Goal: Navigation & Orientation: Find specific page/section

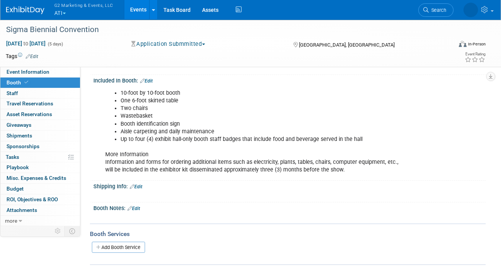
click at [55, 11] on button "G2 Marketing & Events, LLC ATI" at bounding box center [88, 10] width 69 height 20
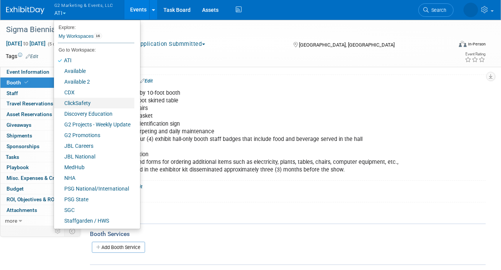
click at [81, 101] on link "ClickSafety" at bounding box center [94, 103] width 80 height 11
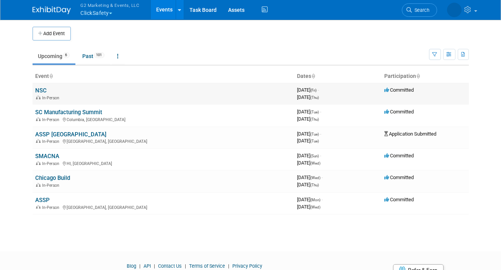
click at [43, 90] on link "NSC" at bounding box center [41, 90] width 11 height 7
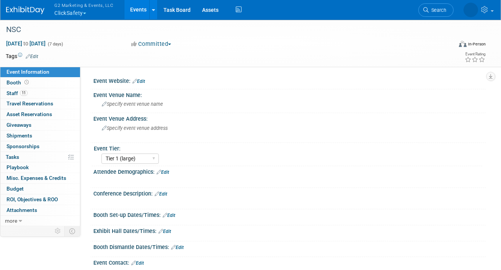
select select "Tier 1 (large)"
